Goal: Information Seeking & Learning: Learn about a topic

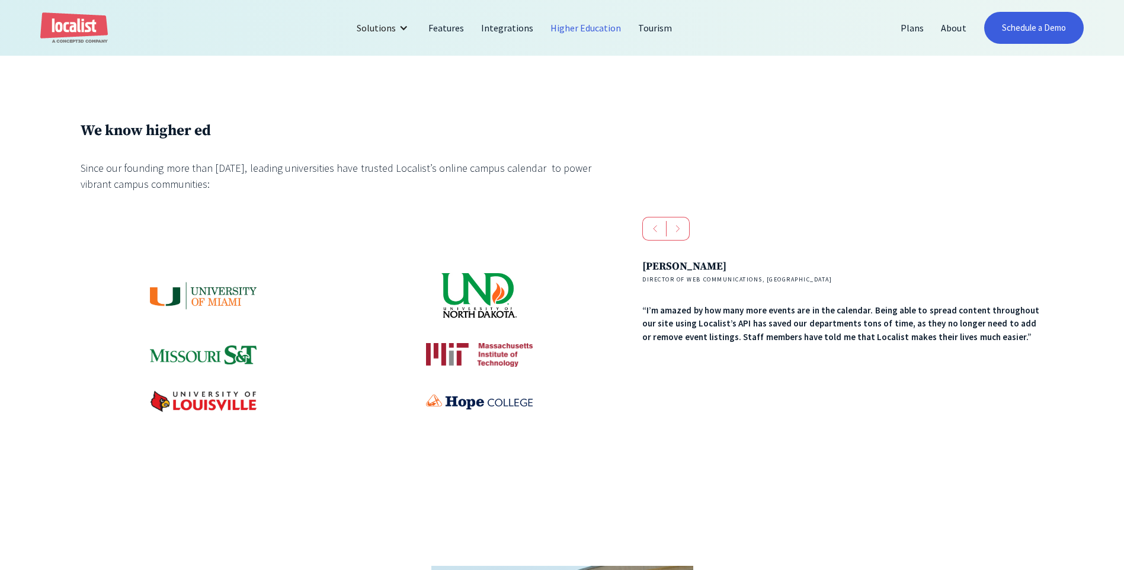
scroll to position [711, 0]
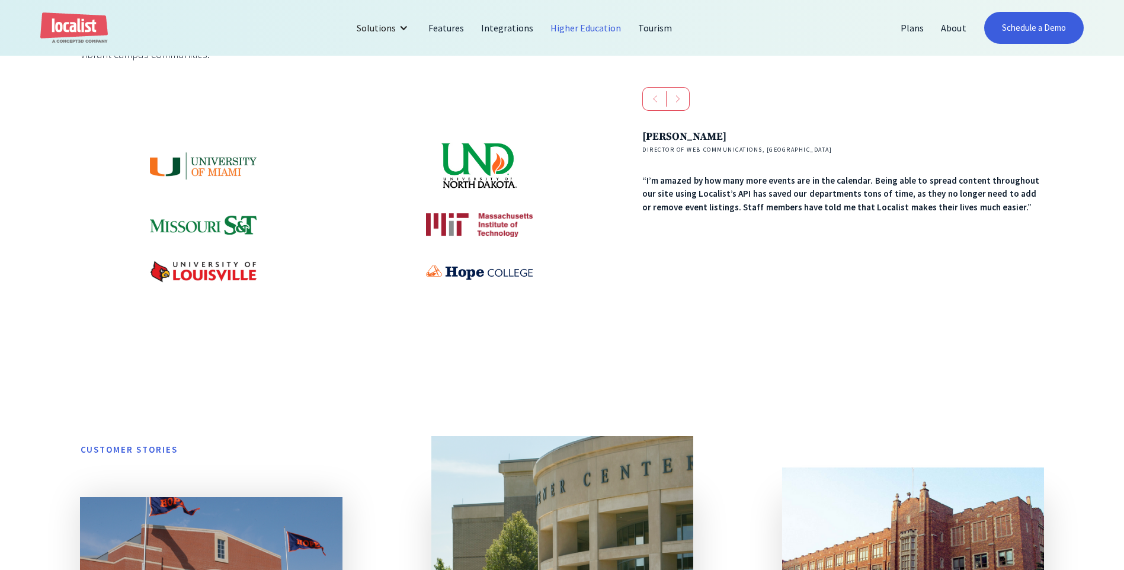
click at [227, 170] on img at bounding box center [203, 166] width 107 height 28
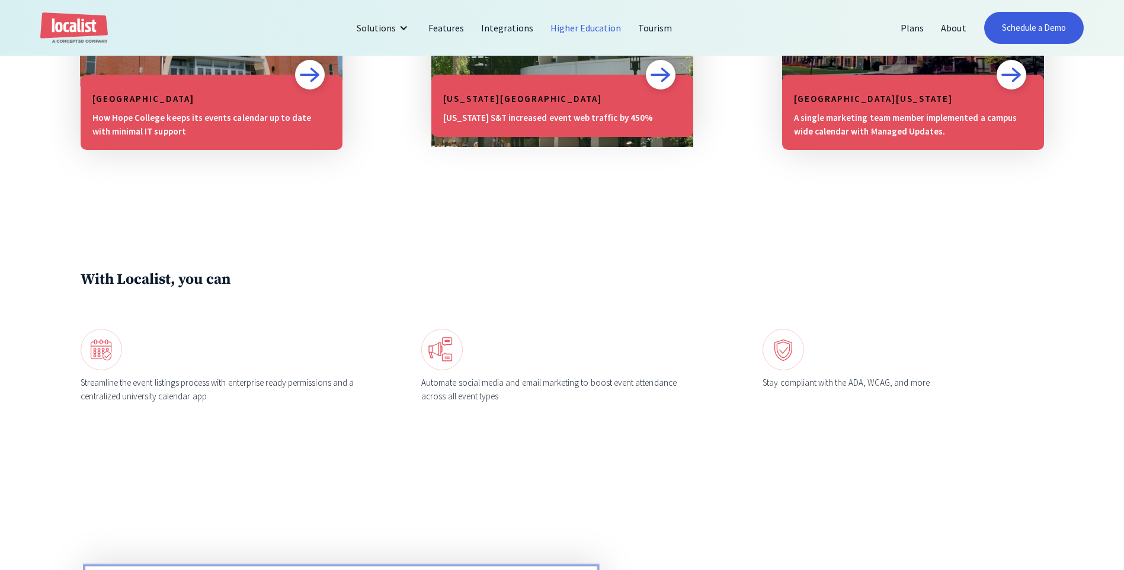
scroll to position [1106, 0]
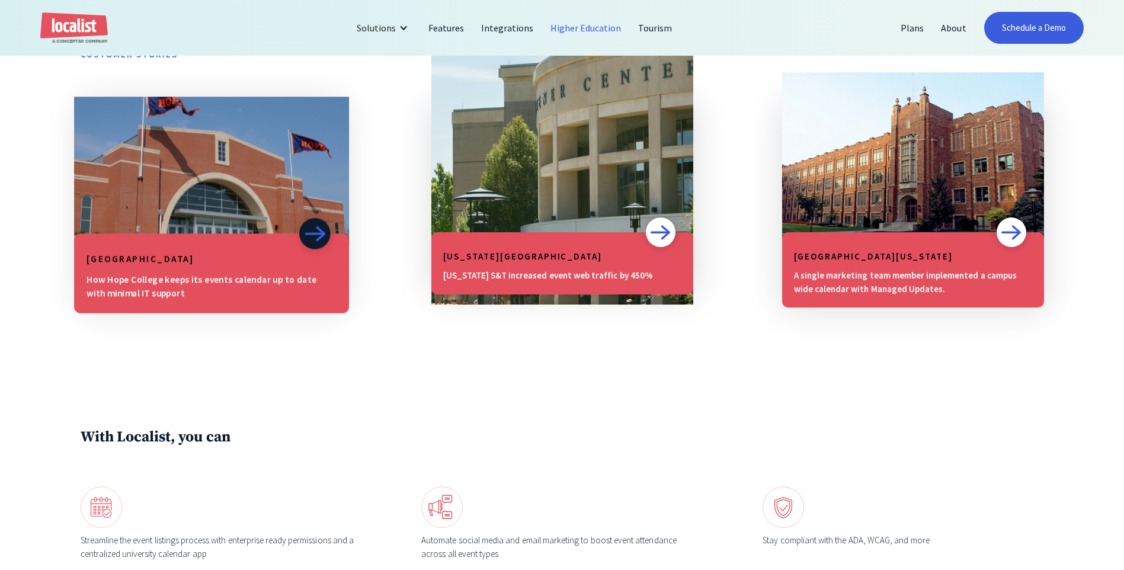
click at [260, 190] on img at bounding box center [210, 171] width 275 height 149
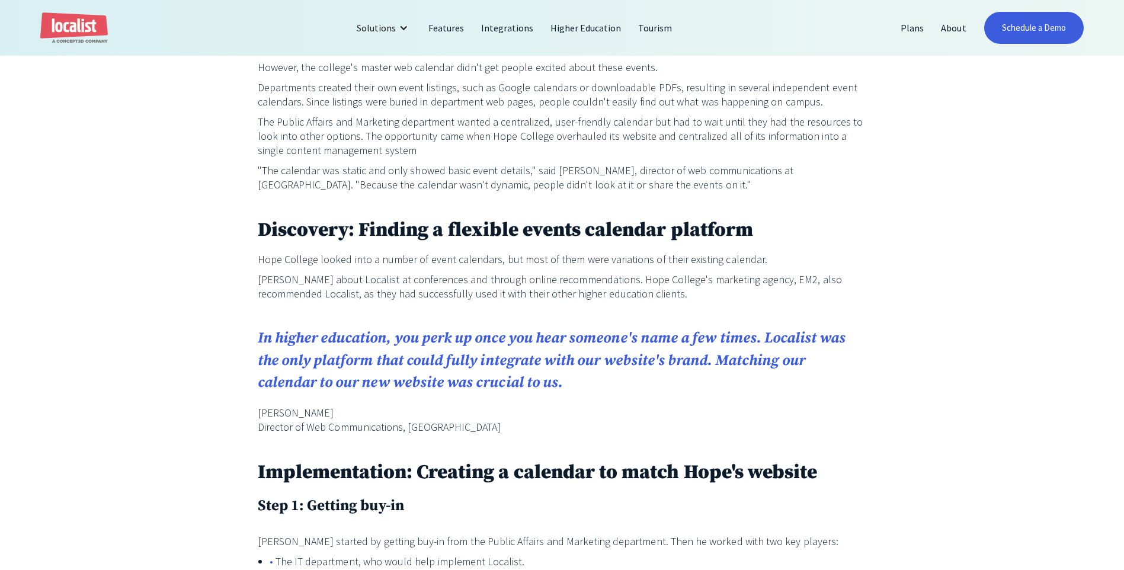
scroll to position [790, 0]
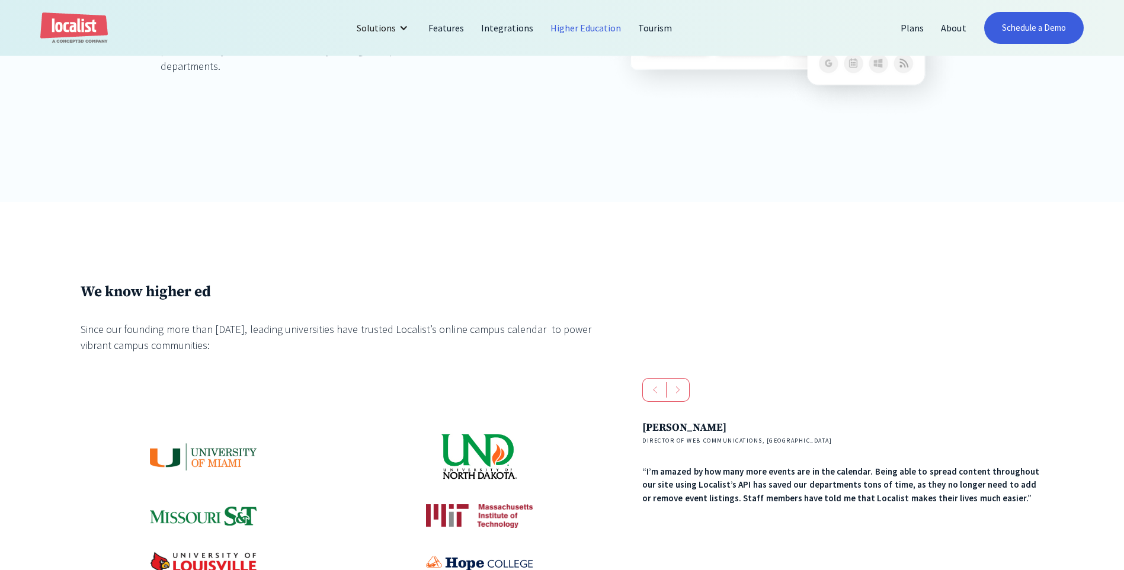
scroll to position [632, 0]
